Goal: Contribute content: Contribute content

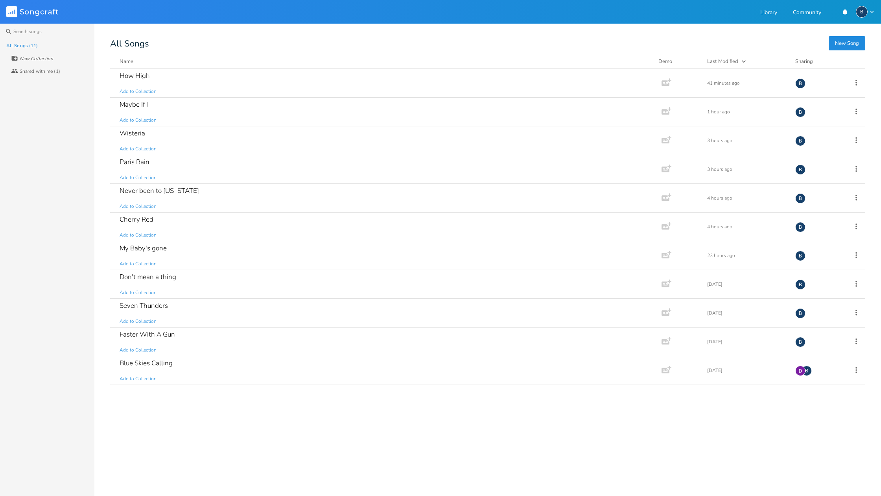
click at [847, 41] on button "New Song" at bounding box center [847, 43] width 37 height 14
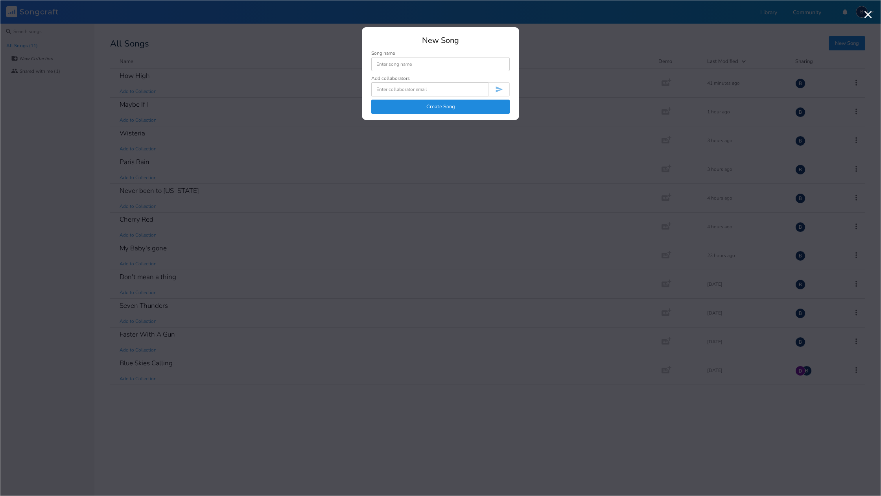
click at [407, 63] on input at bounding box center [440, 64] width 138 height 14
type input "Bad Brew"
click at [432, 108] on button "Create Song" at bounding box center [440, 107] width 138 height 14
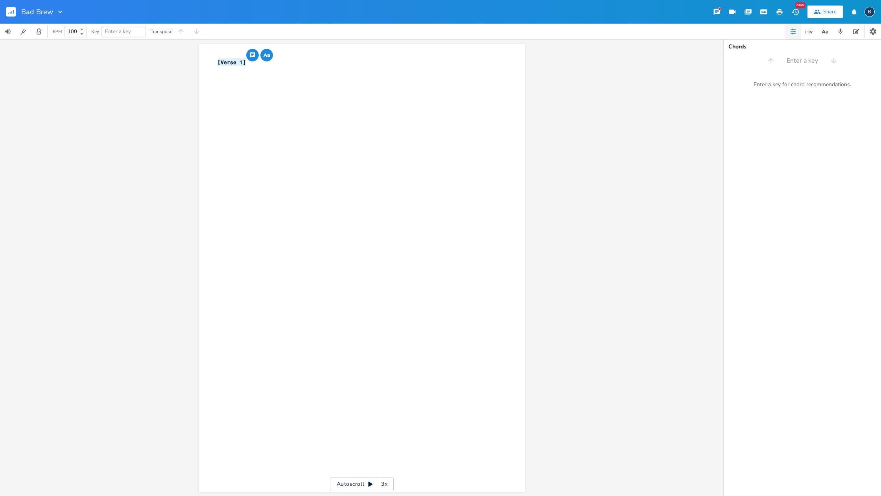
drag, startPoint x: 245, startPoint y: 62, endPoint x: 208, endPoint y: 59, distance: 37.1
click at [208, 59] on div "[Verse 1] x [Verse 1] ​" at bounding box center [362, 268] width 327 height 448
type textarea "Bad Brew"
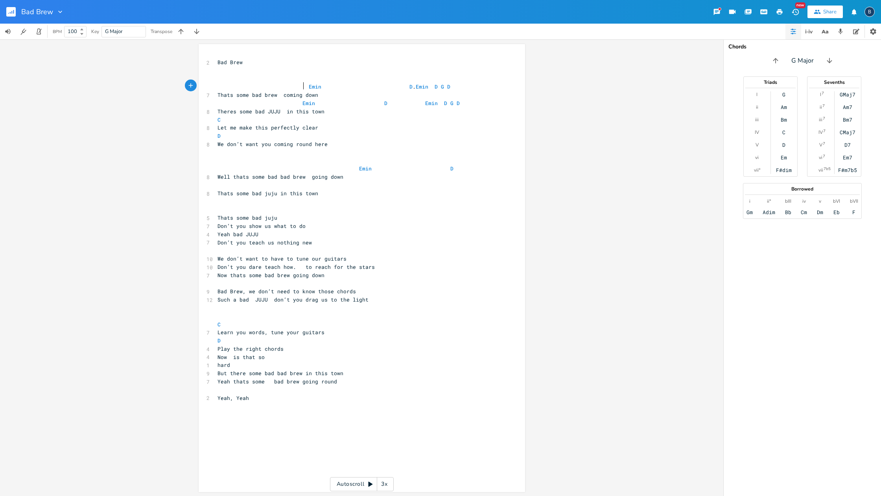
click at [302, 84] on span "[PERSON_NAME] D G D" at bounding box center [334, 86] width 233 height 7
click at [303, 83] on pre "[PERSON_NAME] D G D" at bounding box center [358, 87] width 284 height 8
click at [319, 87] on span "[PERSON_NAME] D G D" at bounding box center [293, 86] width 151 height 7
click at [303, 100] on span "Emin" at bounding box center [309, 103] width 13 height 7
click at [293, 101] on span "[PERSON_NAME] D G D" at bounding box center [296, 103] width 157 height 7
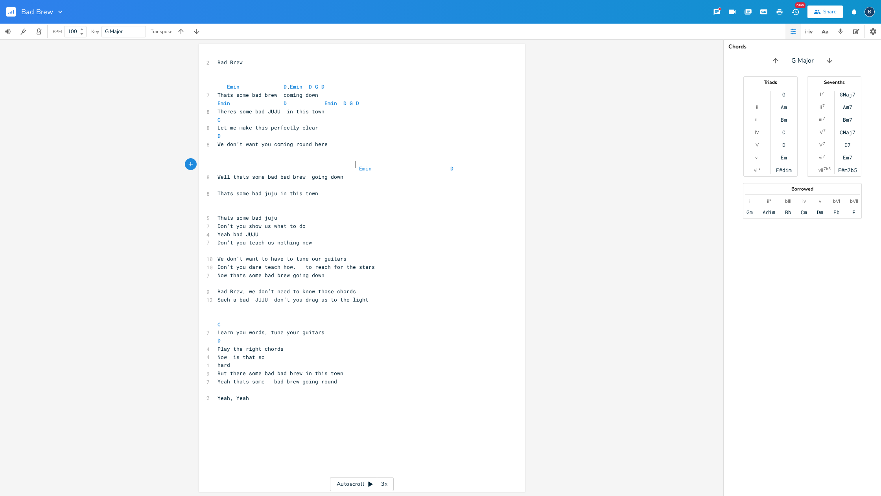
click at [352, 165] on span "Emin D" at bounding box center [336, 168] width 236 height 7
type textarea "[PERSON_NAME] D G D"
drag, startPoint x: 312, startPoint y: 85, endPoint x: 206, endPoint y: 85, distance: 105.4
click at [206, 85] on div "[PERSON_NAME] D G D x 2 Bad Brew ​ ​ [PERSON_NAME] D G D 7 Thats some bad brew …" at bounding box center [362, 268] width 327 height 448
click at [254, 183] on pre "​" at bounding box center [358, 185] width 284 height 8
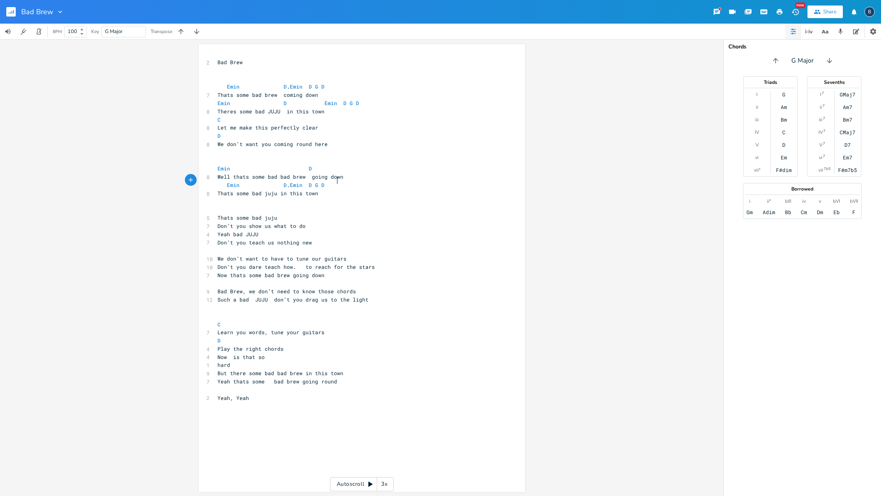
scroll to position [0, 1]
click at [276, 181] on span "[PERSON_NAME] D G D" at bounding box center [271, 184] width 107 height 7
click at [295, 181] on span "Emin" at bounding box center [290, 184] width 13 height 7
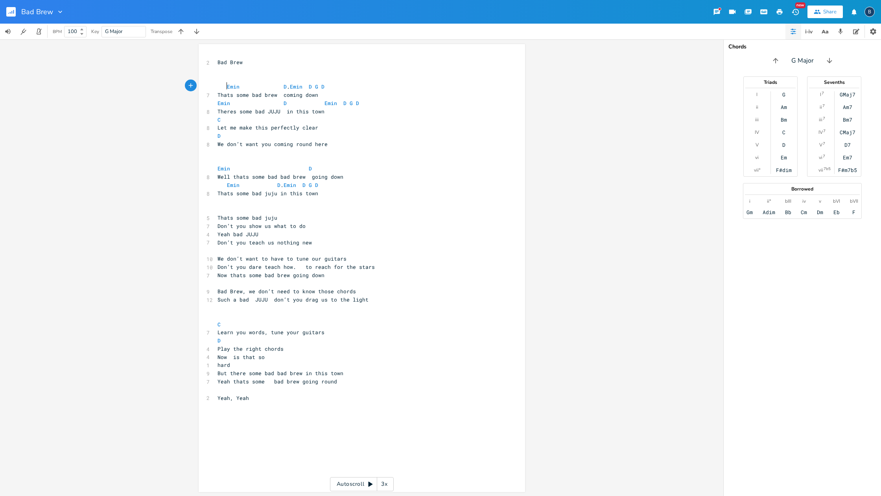
click at [223, 84] on span "[PERSON_NAME] D G D" at bounding box center [271, 86] width 107 height 7
click at [268, 87] on span "[PERSON_NAME] D G D" at bounding box center [267, 86] width 98 height 7
type textarea "Emin D G D"
drag, startPoint x: 298, startPoint y: 178, endPoint x: 343, endPoint y: 182, distance: 45.4
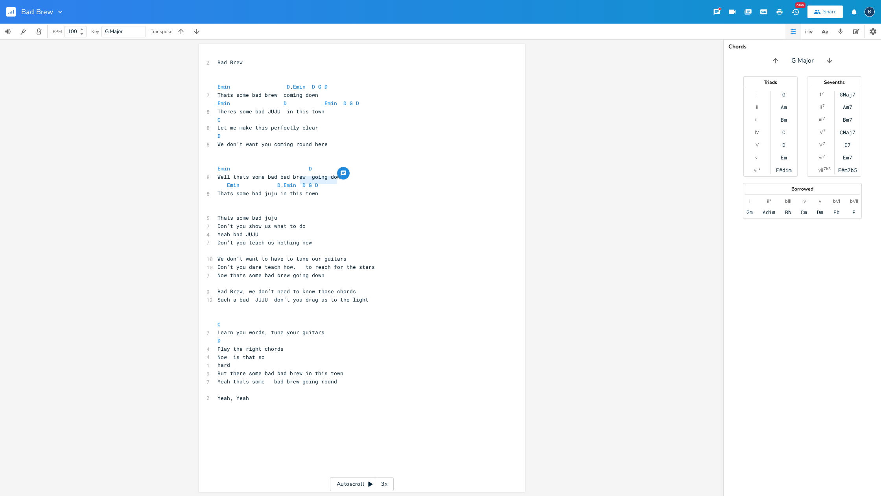
click at [343, 182] on pre "[PERSON_NAME] D G D" at bounding box center [358, 185] width 284 height 8
drag, startPoint x: 361, startPoint y: 146, endPoint x: 355, endPoint y: 150, distance: 7.1
click at [360, 148] on pre at bounding box center [358, 152] width 284 height 8
click at [329, 164] on pre "Emin D" at bounding box center [358, 168] width 284 height 8
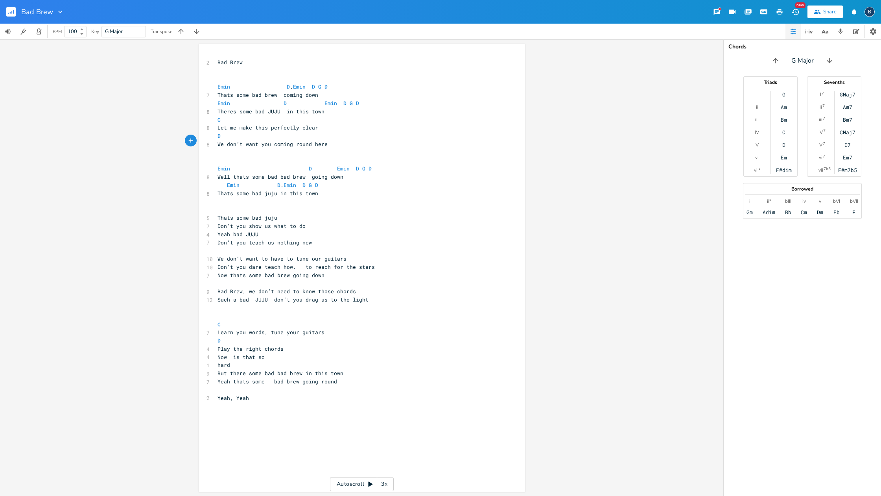
click at [470, 143] on pre "We don’t want you coming round here" at bounding box center [358, 144] width 284 height 8
